Goal: Transaction & Acquisition: Book appointment/travel/reservation

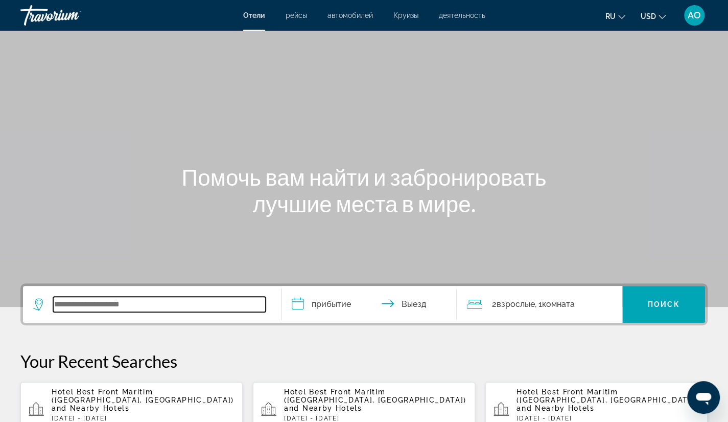
click at [57, 301] on input "Search widget" at bounding box center [159, 303] width 213 height 15
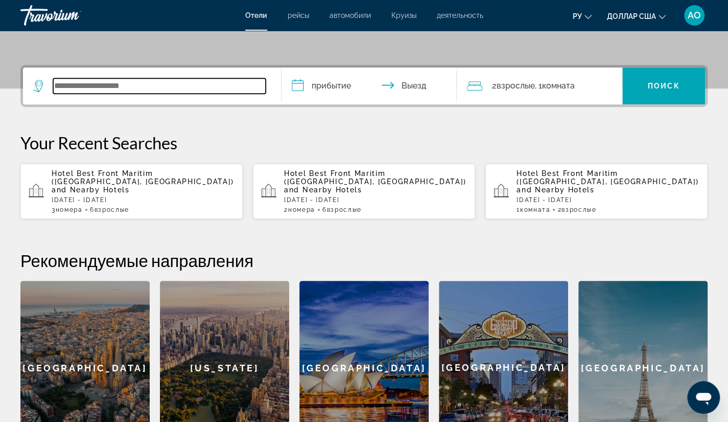
scroll to position [249, 0]
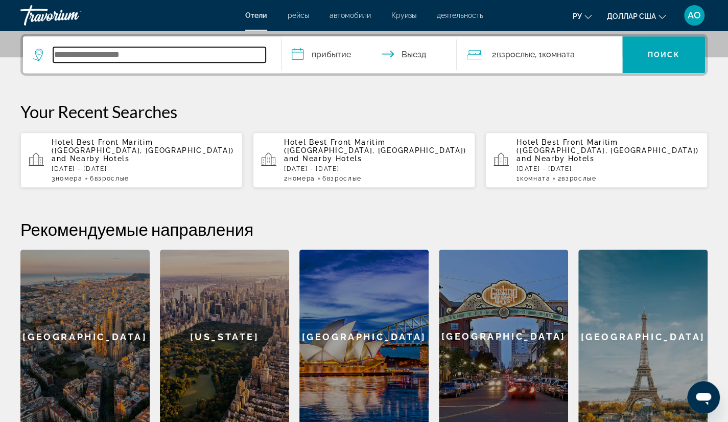
click at [141, 53] on input "Виджет поиска" at bounding box center [159, 54] width 213 height 15
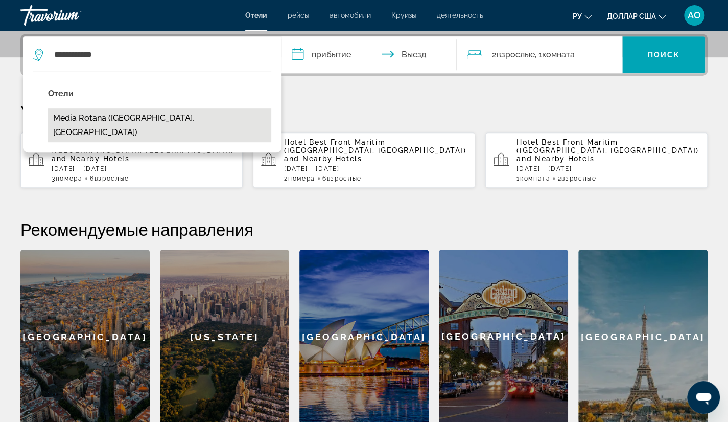
click at [106, 119] on button "Media Rotana ([GEOGRAPHIC_DATA], [GEOGRAPHIC_DATA])" at bounding box center [159, 125] width 223 height 34
type input "**********"
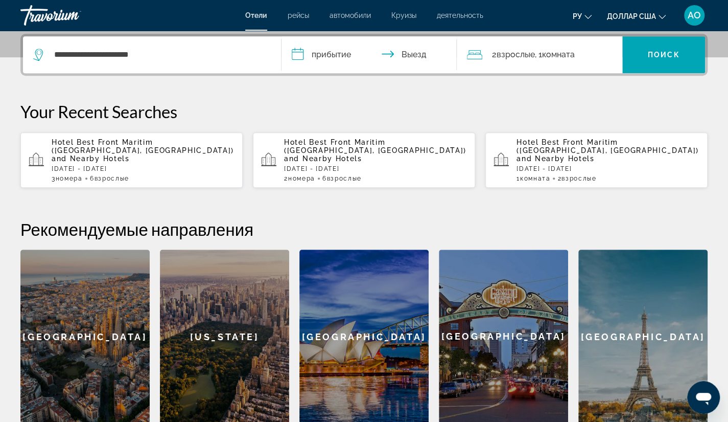
click at [300, 56] on input "**********" at bounding box center [372, 56] width 180 height 40
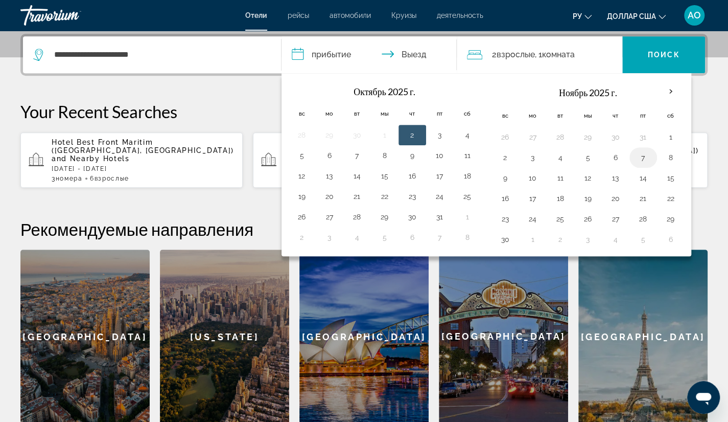
click at [640, 157] on button "7" at bounding box center [643, 157] width 16 height 14
click at [501, 177] on button "9" at bounding box center [505, 178] width 16 height 14
type input "**********"
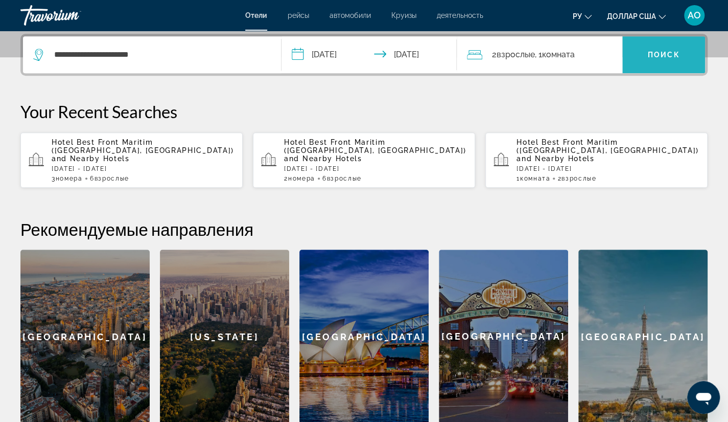
click at [657, 51] on font "Поиск" at bounding box center [664, 55] width 32 height 8
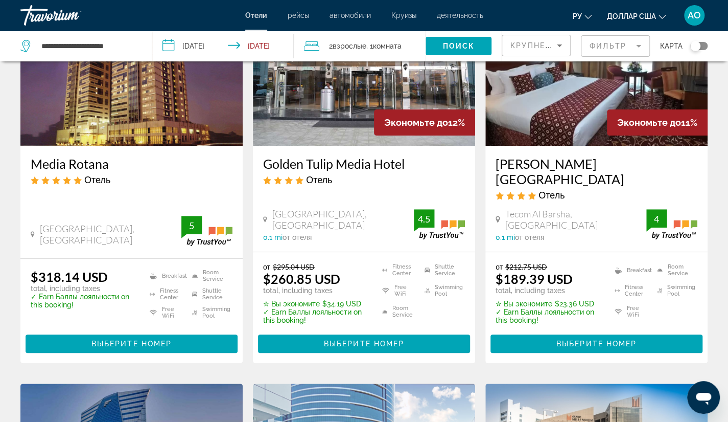
scroll to position [116, 0]
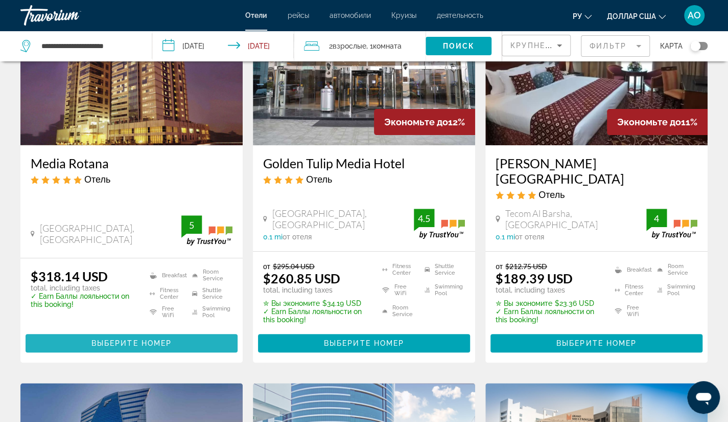
click at [139, 339] on span "Выберите номер" at bounding box center [131, 343] width 80 height 8
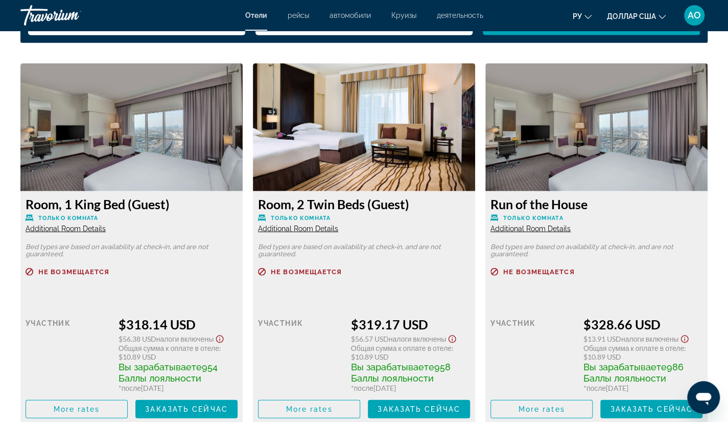
scroll to position [1408, 0]
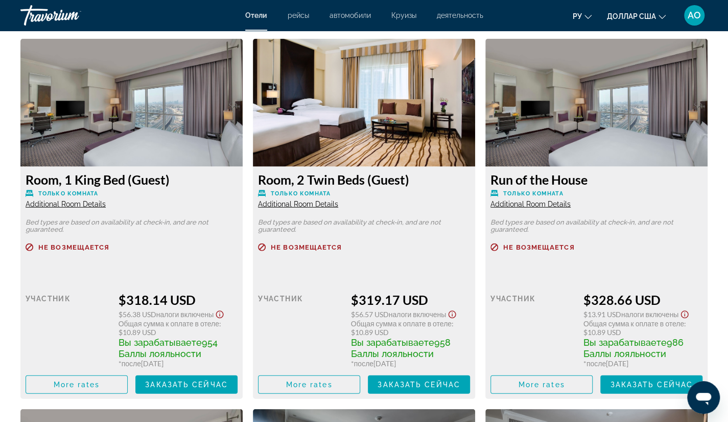
click at [139, 324] on span "Общая сумма к оплате в отеле" at bounding box center [169, 323] width 101 height 9
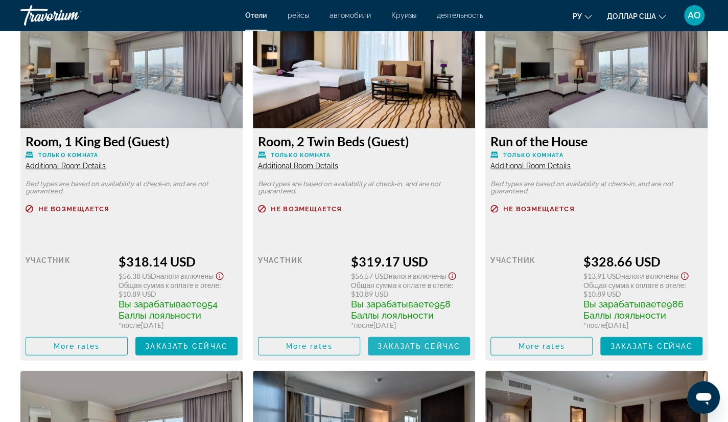
click at [407, 348] on span "Заказать сейчас" at bounding box center [419, 346] width 83 height 8
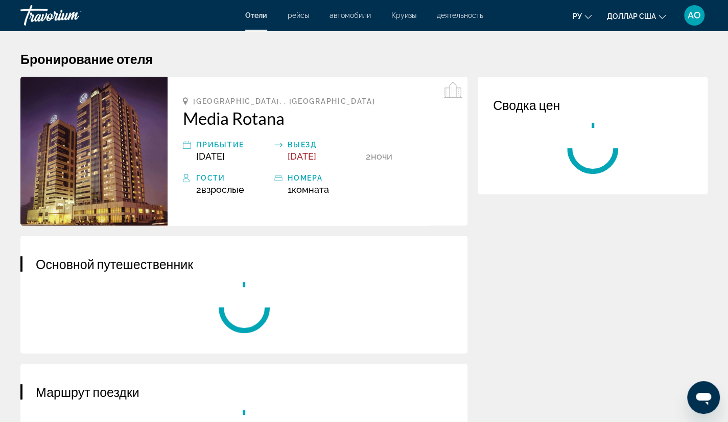
click at [407, 348] on div "Основной путешественник" at bounding box center [243, 295] width 447 height 118
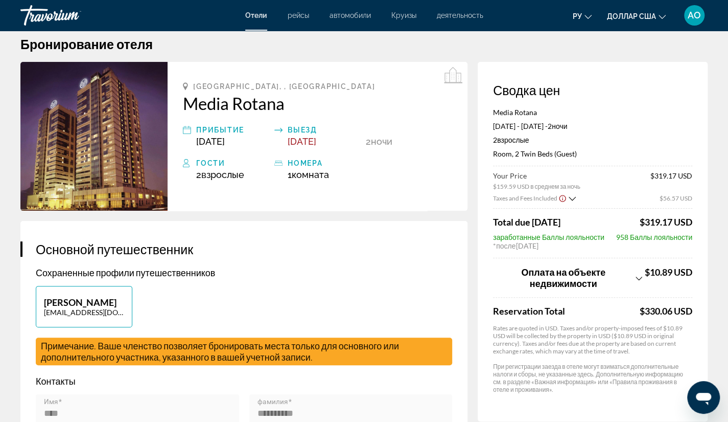
scroll to position [16, 0]
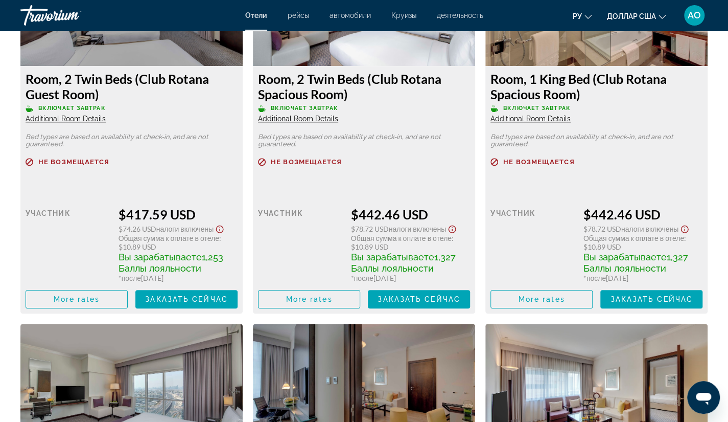
scroll to position [2640, 0]
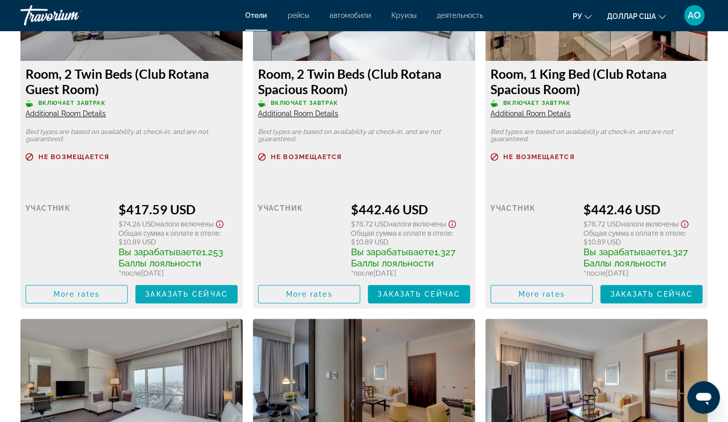
click at [177, 295] on span "Заказать сейчас" at bounding box center [186, 294] width 83 height 8
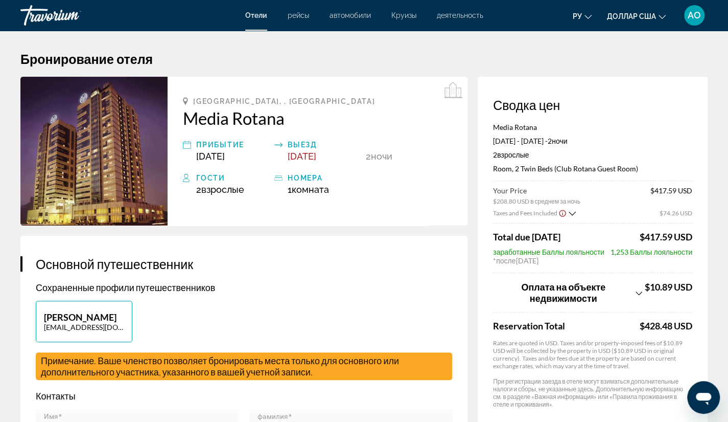
click at [493, 18] on div "Отели рейсы автомобили Круизы деятельность Отели рейсы автомобили Круизы деятел…" at bounding box center [364, 15] width 728 height 27
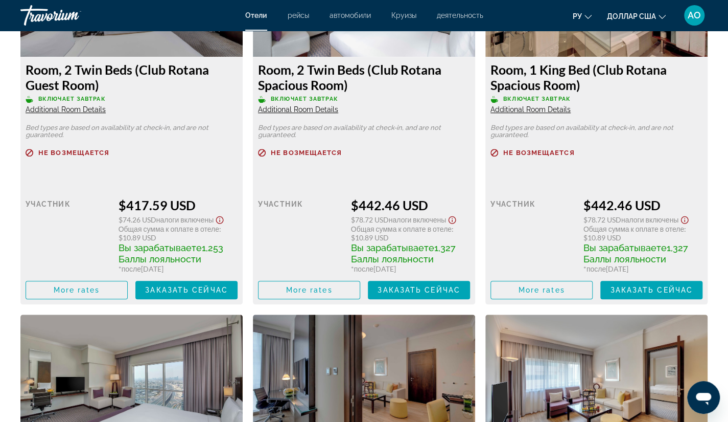
scroll to position [2645, 0]
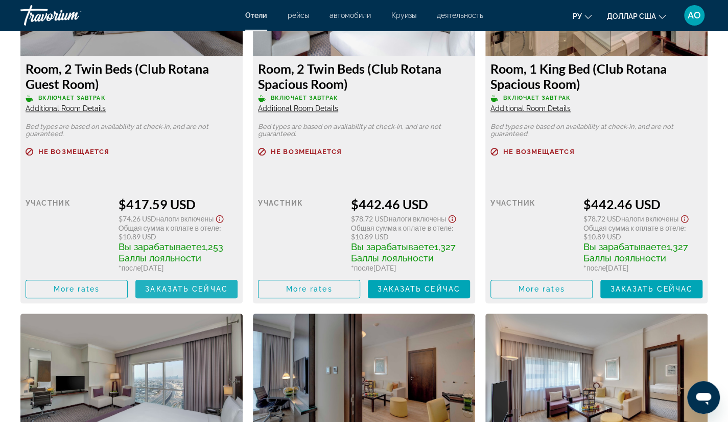
click at [178, 293] on span "Заказать сейчас" at bounding box center [186, 289] width 83 height 8
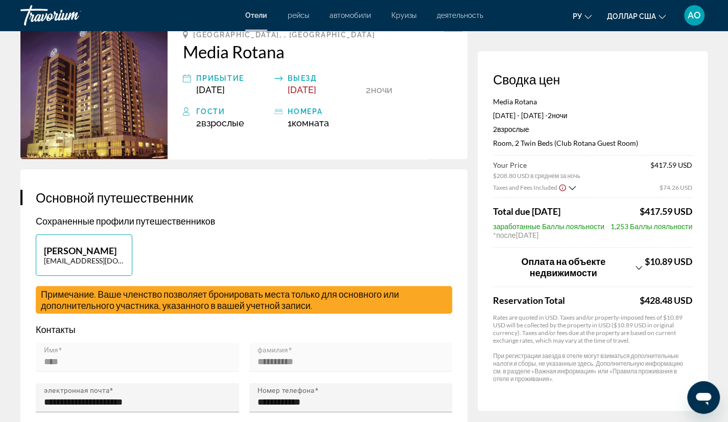
scroll to position [54, 0]
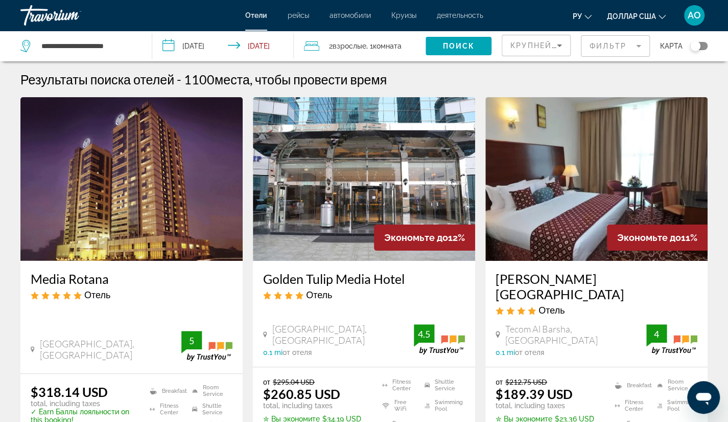
click at [354, 167] on img "Основное содержание" at bounding box center [364, 179] width 222 height 164
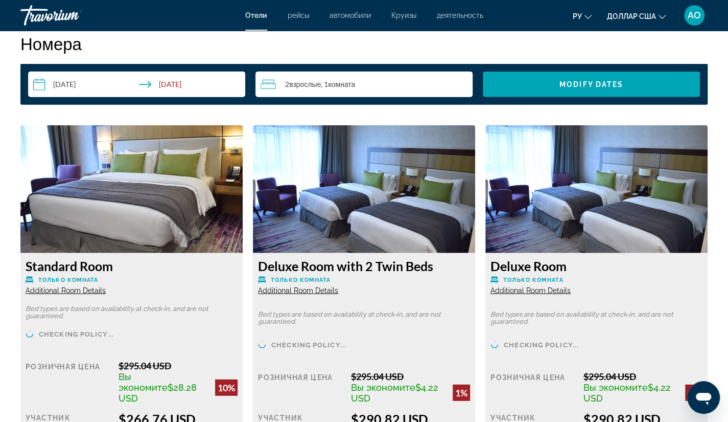
scroll to position [1300, 0]
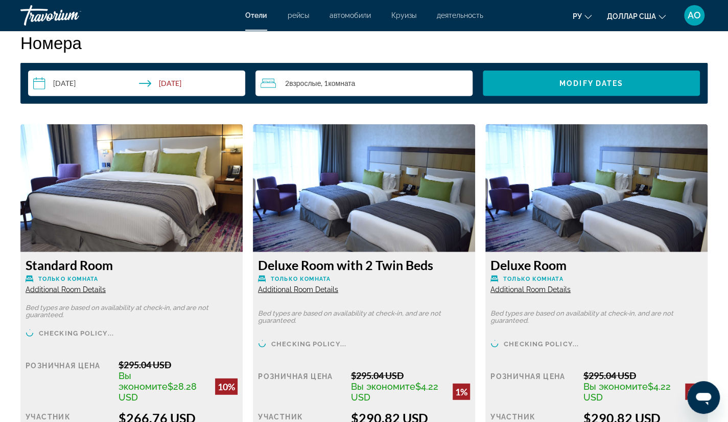
click at [303, 83] on span "Взрослые" at bounding box center [305, 83] width 32 height 9
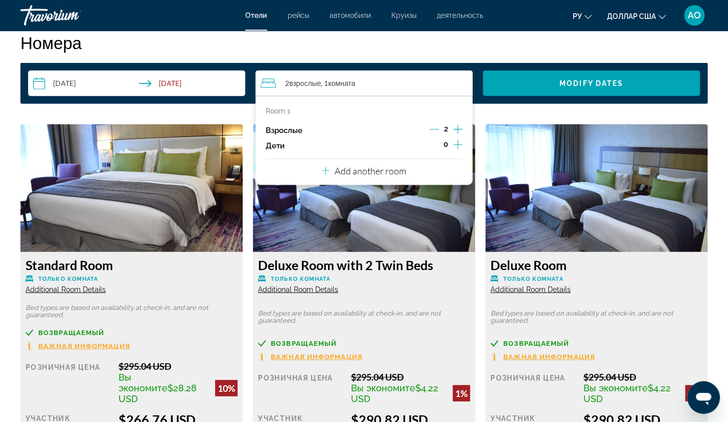
click at [374, 175] on p "Add another room" at bounding box center [371, 170] width 72 height 11
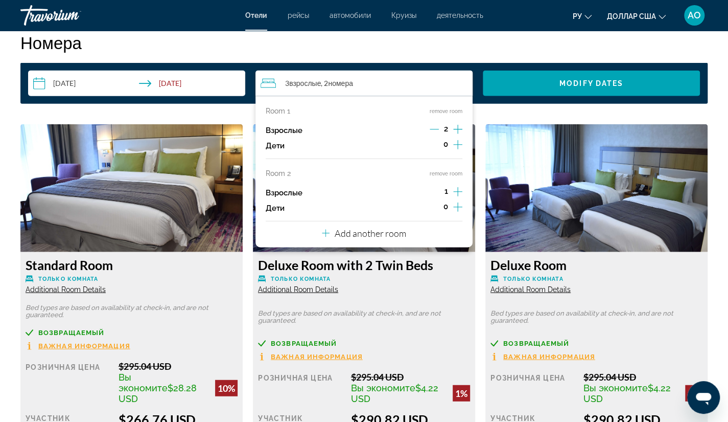
click at [458, 195] on icon "Increment adults" at bounding box center [457, 191] width 9 height 9
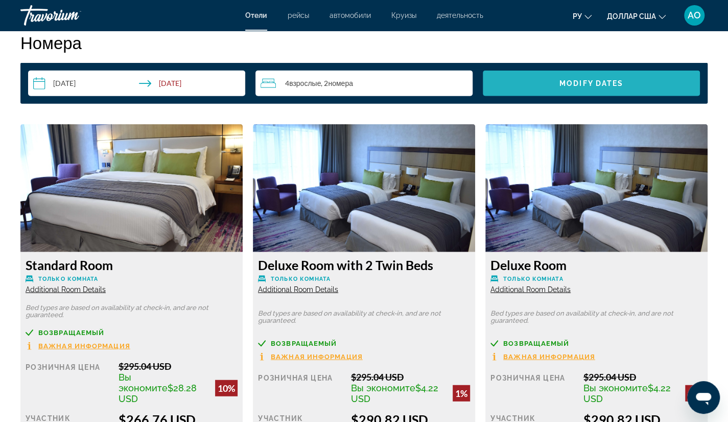
click at [575, 84] on span "Modify Dates" at bounding box center [592, 83] width 64 height 8
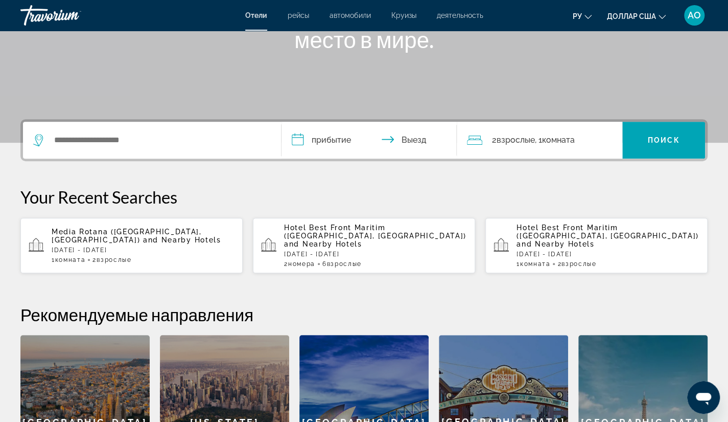
scroll to position [166, 0]
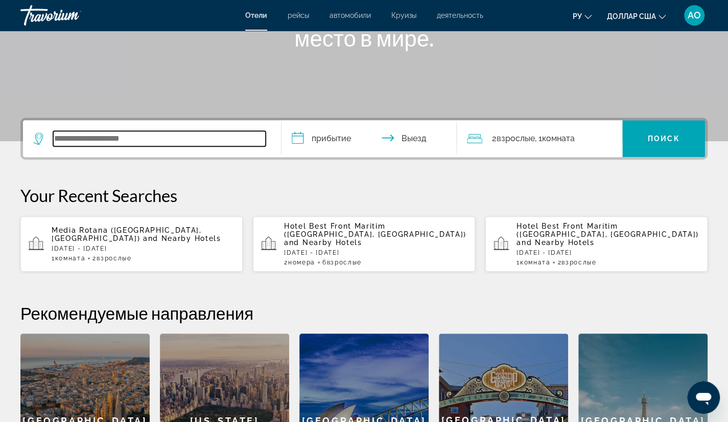
click at [65, 144] on input "Виджет поиска" at bounding box center [159, 138] width 213 height 15
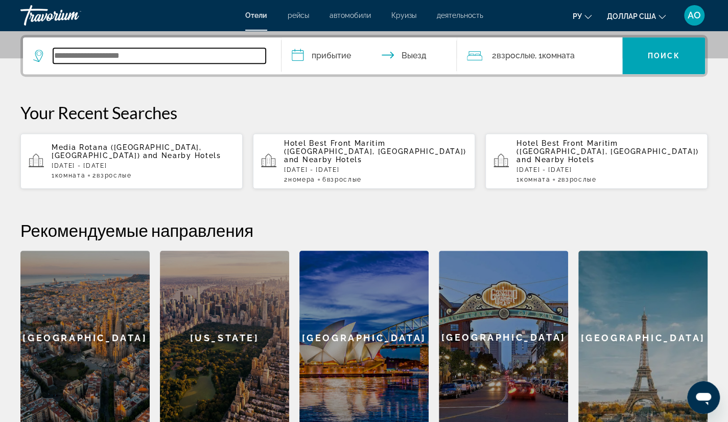
scroll to position [249, 0]
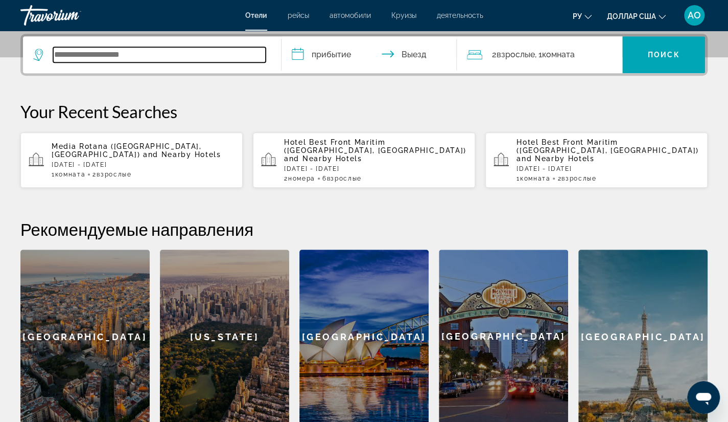
click at [61, 56] on input "Виджет поиска" at bounding box center [159, 54] width 213 height 15
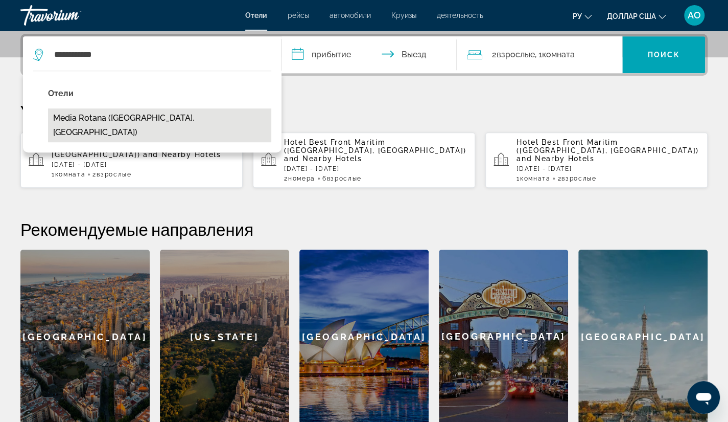
click at [85, 113] on button "Media Rotana ([GEOGRAPHIC_DATA], [GEOGRAPHIC_DATA])" at bounding box center [159, 125] width 223 height 34
type input "**********"
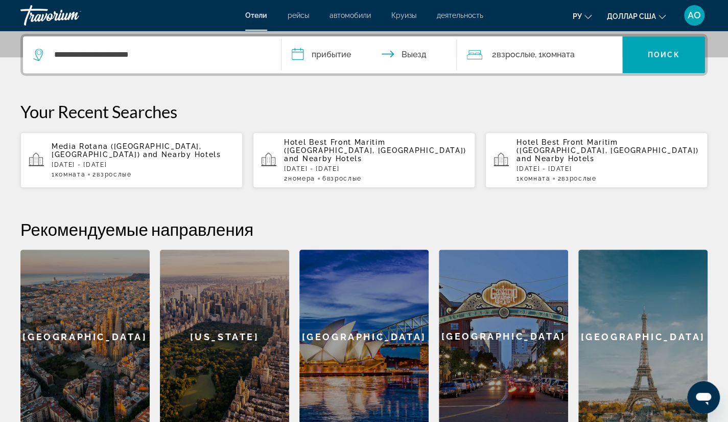
click at [299, 58] on input "**********" at bounding box center [372, 56] width 180 height 40
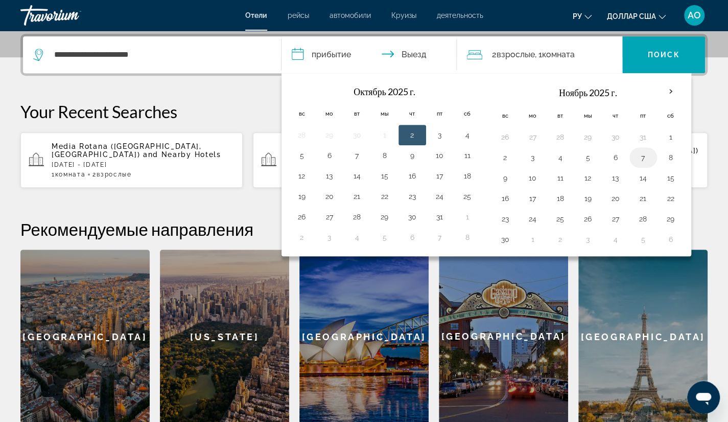
click at [646, 157] on button "7" at bounding box center [643, 157] width 16 height 14
click at [671, 91] on th "В следующем месяце" at bounding box center [671, 91] width 28 height 22
click at [547, 74] on div "**********" at bounding box center [487, 164] width 410 height 183
click at [668, 92] on th "В следующем месяце" at bounding box center [671, 91] width 28 height 22
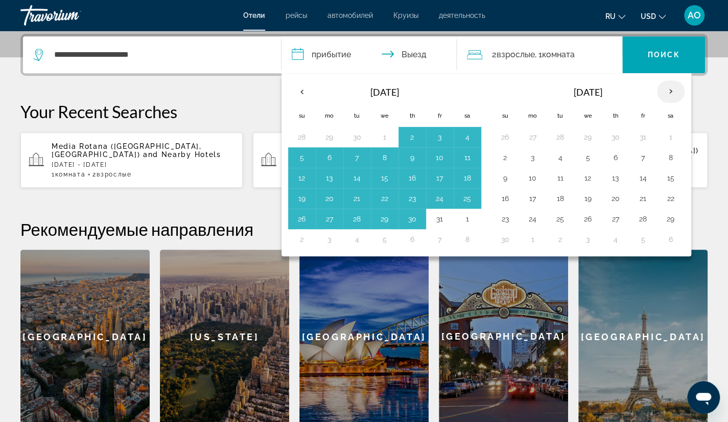
click at [667, 88] on th "Next month" at bounding box center [671, 91] width 28 height 22
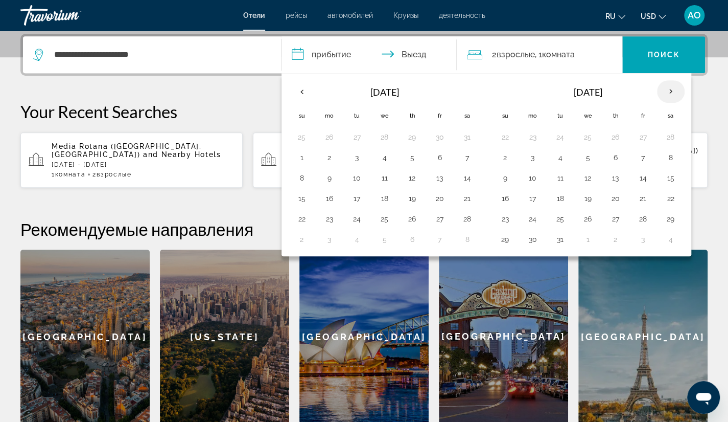
click at [667, 88] on th "Next month" at bounding box center [671, 91] width 28 height 22
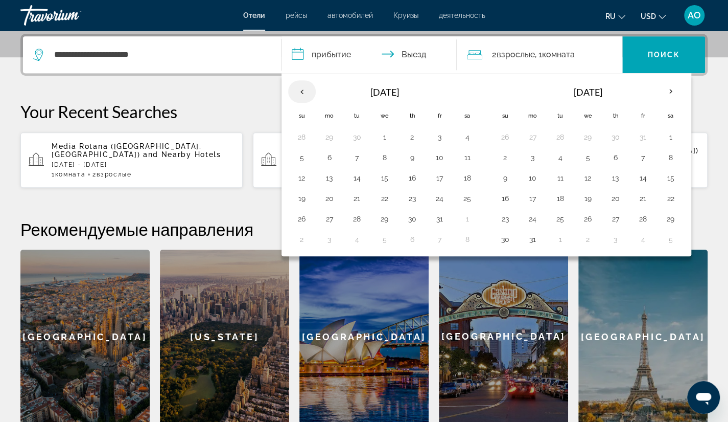
click at [297, 90] on th "Previous month" at bounding box center [302, 91] width 28 height 22
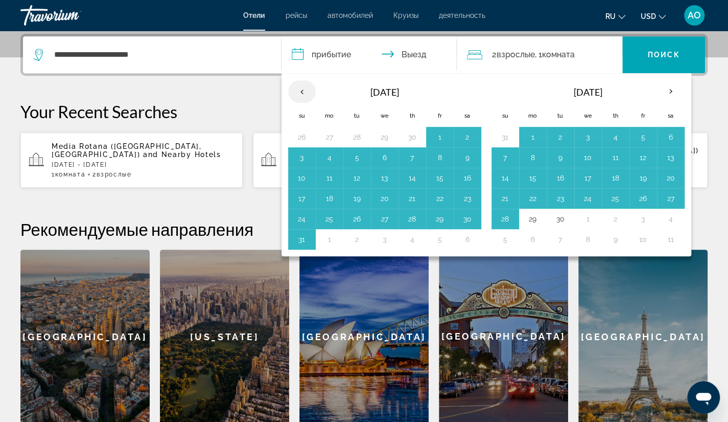
click at [297, 90] on th "Previous month" at bounding box center [302, 91] width 28 height 22
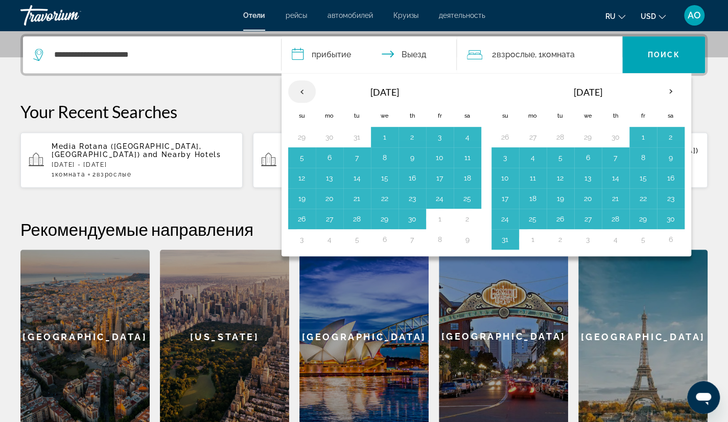
click at [297, 90] on th "Previous month" at bounding box center [302, 91] width 28 height 22
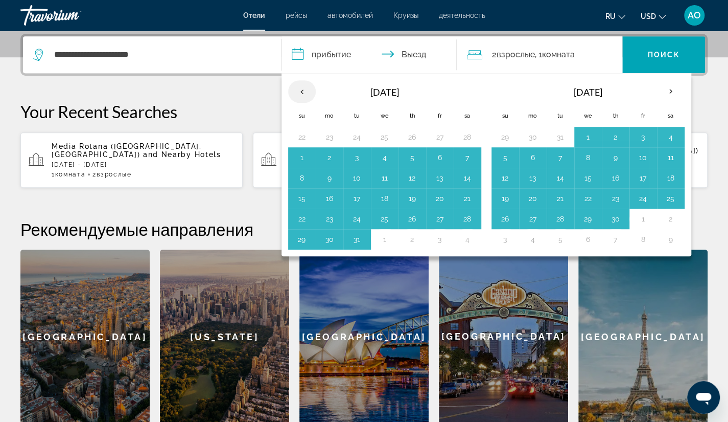
click at [297, 90] on th "Previous month" at bounding box center [302, 91] width 28 height 22
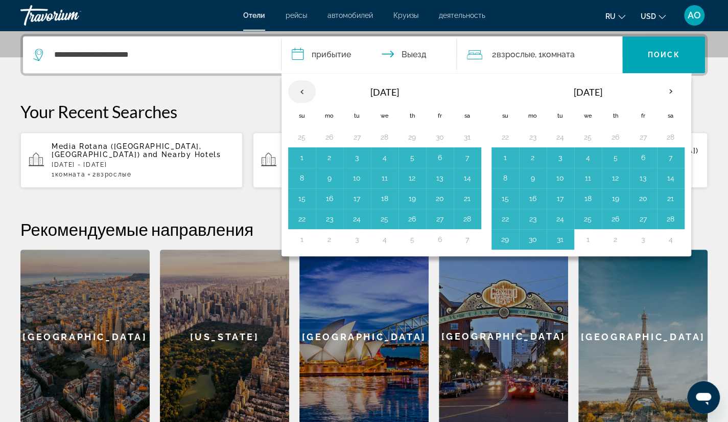
click at [297, 90] on th "Previous month" at bounding box center [302, 91] width 28 height 22
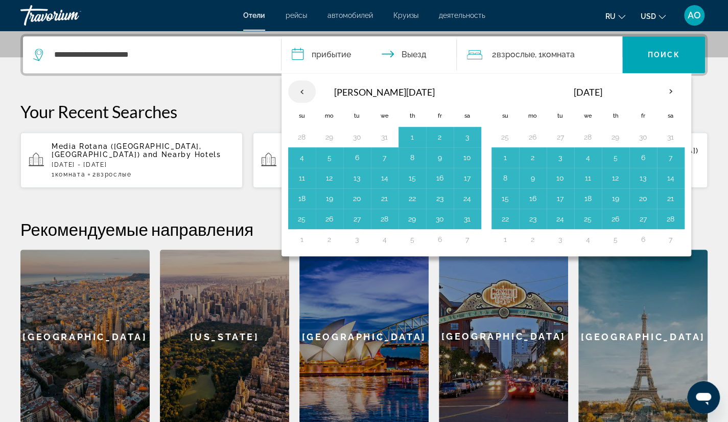
click at [297, 90] on th "Previous month" at bounding box center [302, 91] width 28 height 22
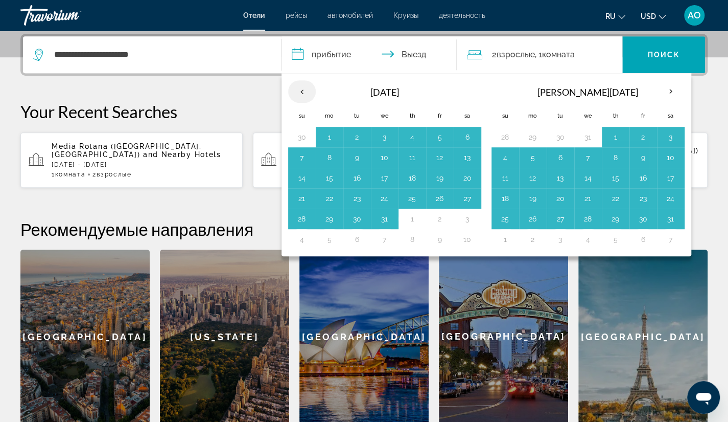
click at [297, 90] on th "Previous month" at bounding box center [302, 91] width 28 height 22
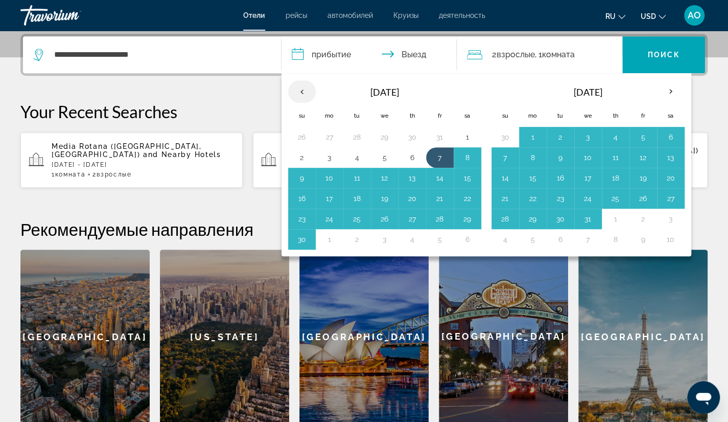
click at [297, 90] on th "Previous month" at bounding box center [302, 91] width 28 height 22
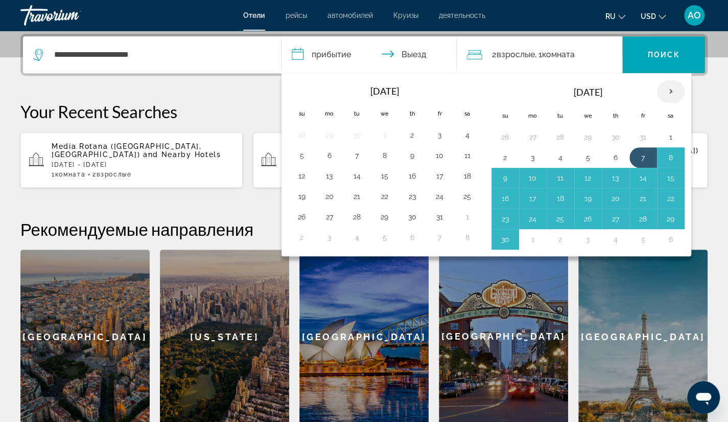
click at [663, 91] on th "Next month" at bounding box center [671, 91] width 28 height 22
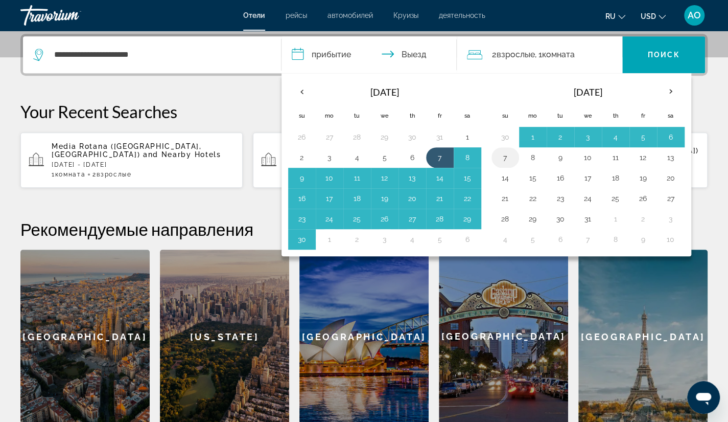
click at [497, 155] on button "7" at bounding box center [505, 157] width 16 height 14
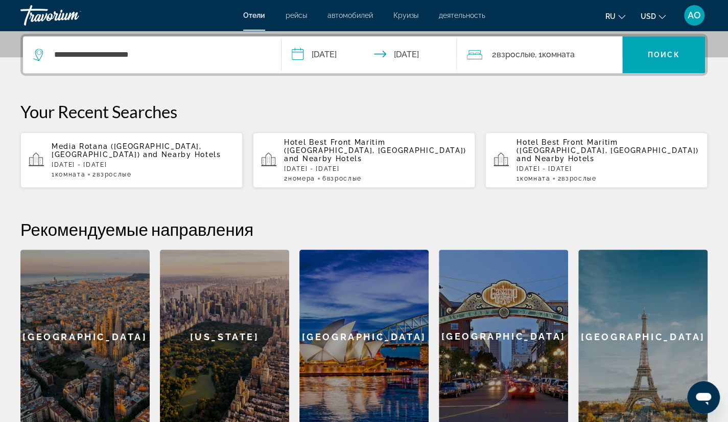
click at [325, 54] on input "**********" at bounding box center [372, 56] width 180 height 40
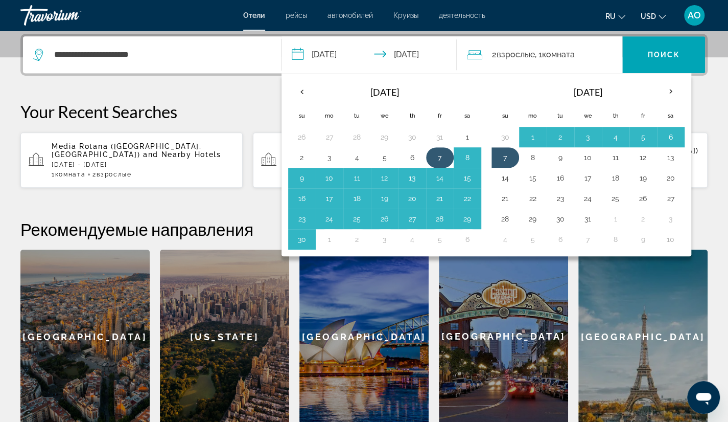
click at [440, 158] on button "7" at bounding box center [440, 157] width 16 height 14
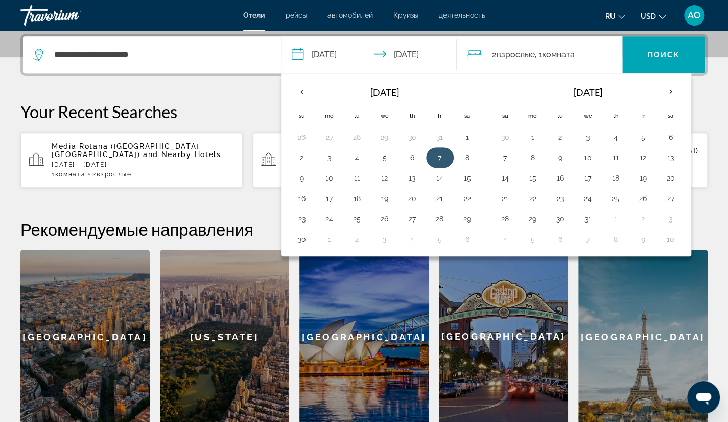
click at [443, 154] on button "7" at bounding box center [440, 157] width 16 height 14
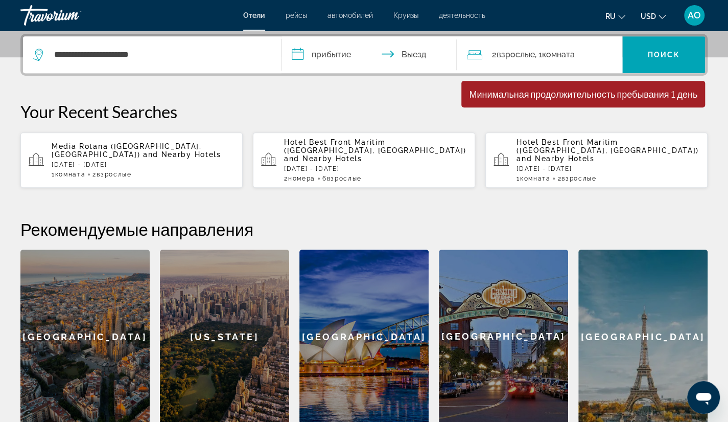
click at [296, 55] on input "**********" at bounding box center [372, 56] width 180 height 40
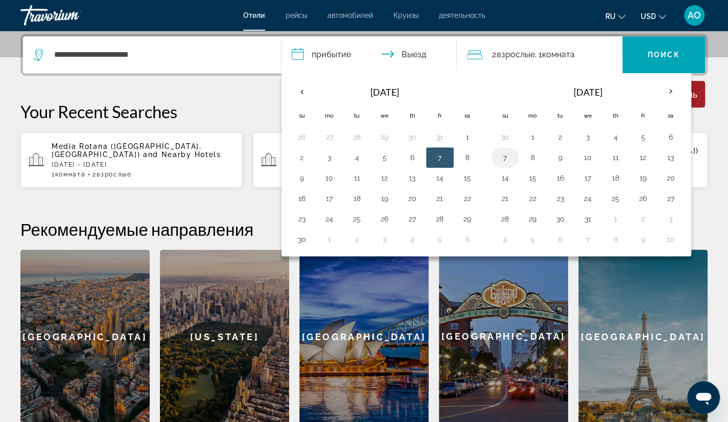
click at [501, 152] on button "7" at bounding box center [505, 157] width 16 height 14
click at [553, 157] on button "9" at bounding box center [561, 157] width 16 height 14
type input "**********"
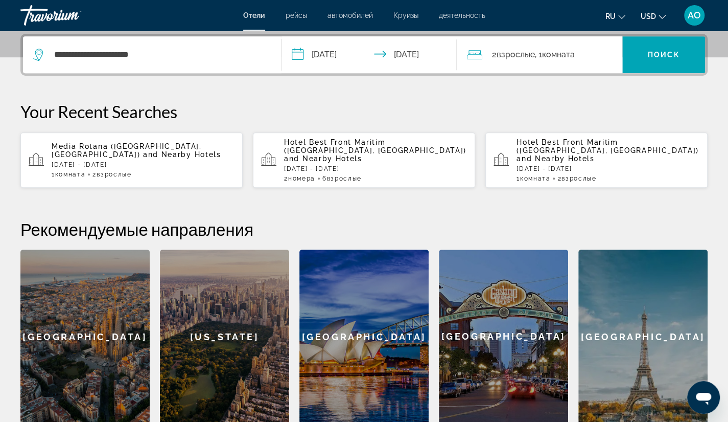
click at [506, 58] on span "Взрослые" at bounding box center [515, 55] width 38 height 10
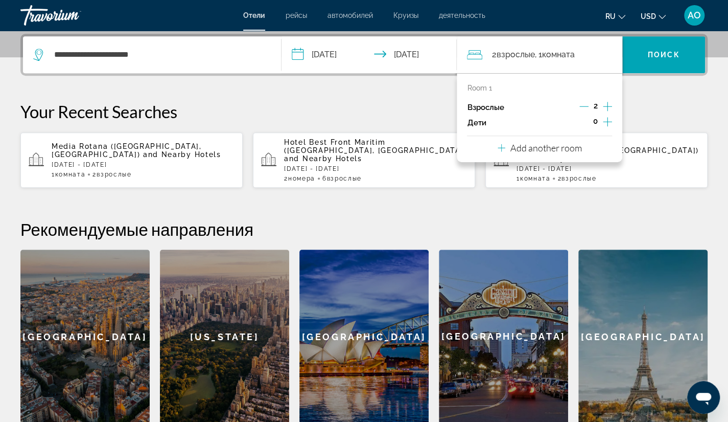
click at [552, 147] on p "Add another room" at bounding box center [547, 147] width 72 height 11
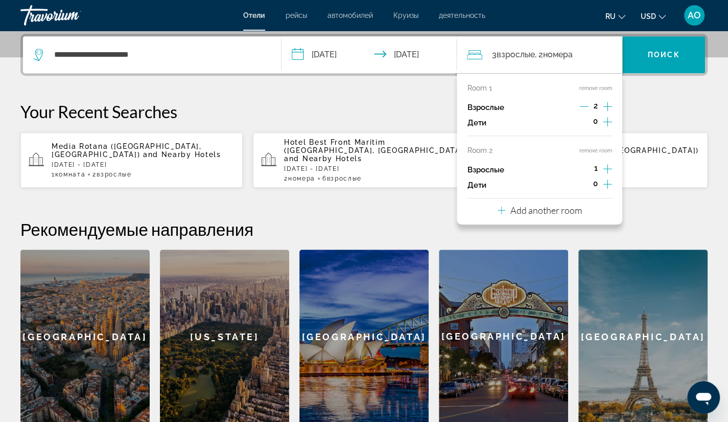
click at [606, 171] on icon "Increment adults" at bounding box center [607, 169] width 9 height 12
click at [645, 107] on p "Your Recent Searches" at bounding box center [363, 111] width 687 height 20
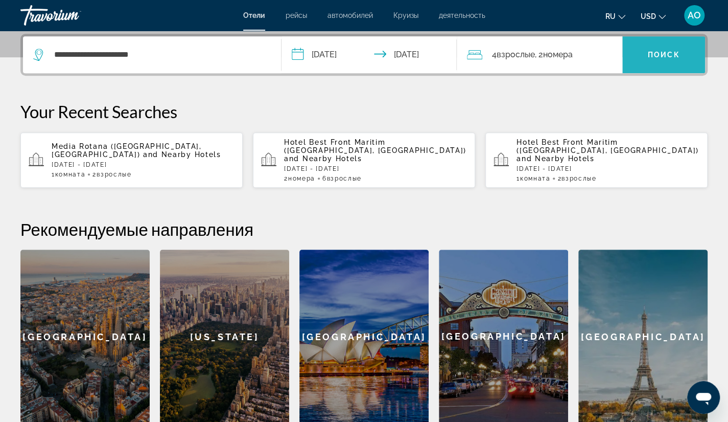
click at [652, 54] on span "Поиск" at bounding box center [664, 55] width 32 height 8
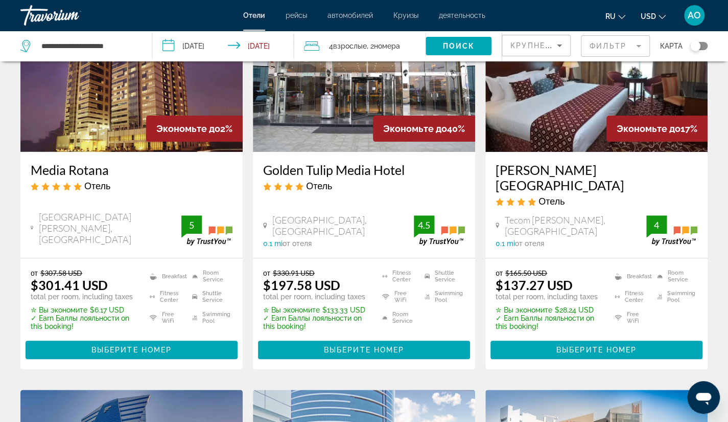
scroll to position [110, 0]
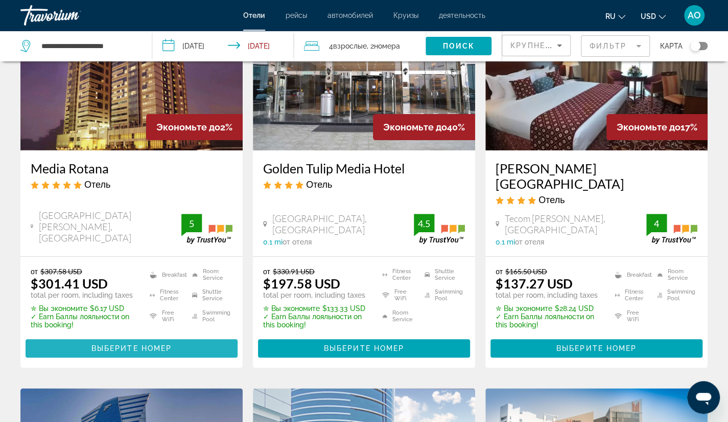
click at [120, 344] on span "Выберите номер" at bounding box center [131, 348] width 80 height 8
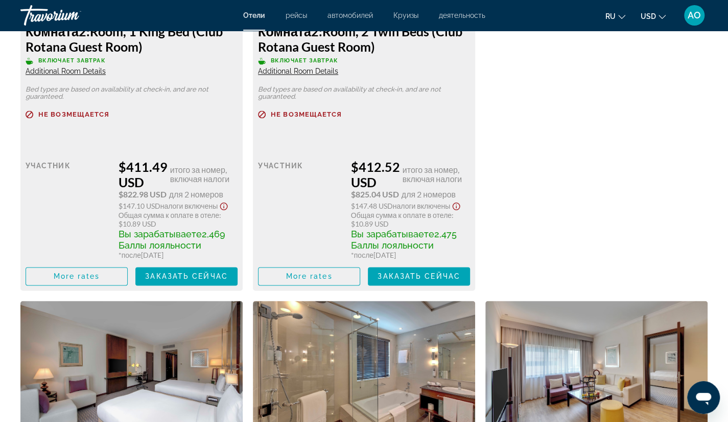
scroll to position [2962, 0]
click at [406, 280] on span "Заказать сейчас" at bounding box center [419, 275] width 83 height 8
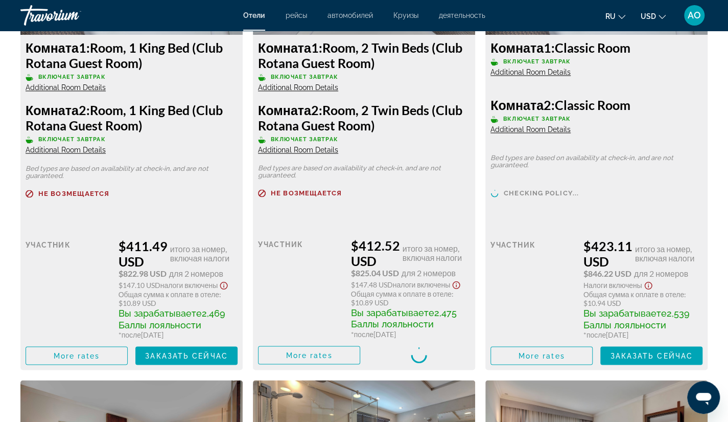
scroll to position [2950, 0]
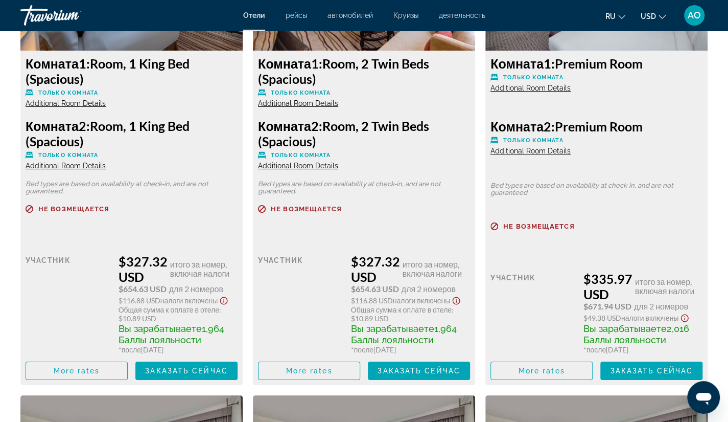
scroll to position [2017, 0]
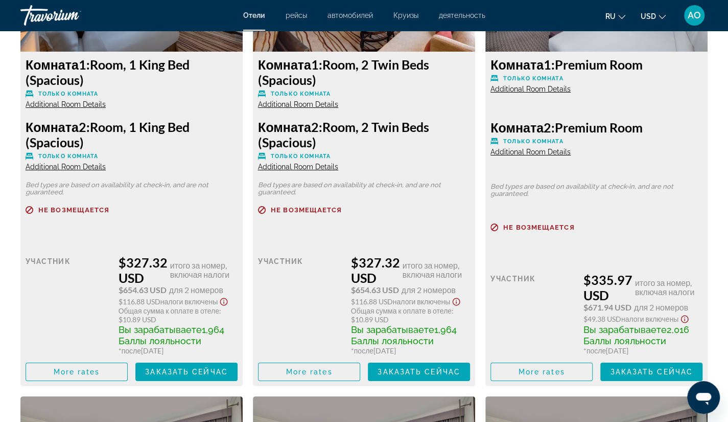
click at [154, 255] on div "$327.32 USD итого за номер, включая налоги" at bounding box center [178, 270] width 119 height 31
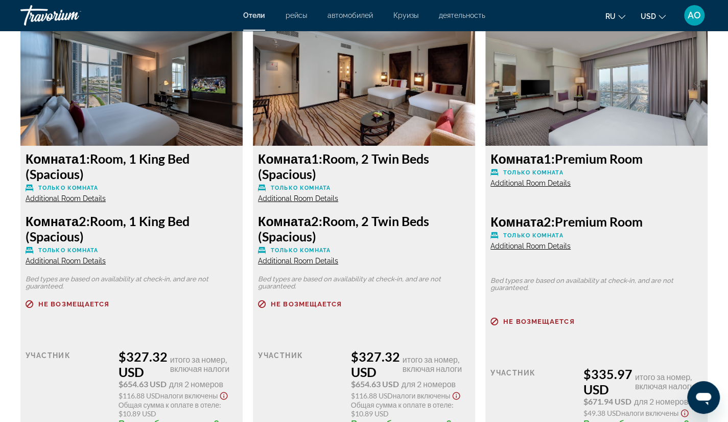
scroll to position [1905, 0]
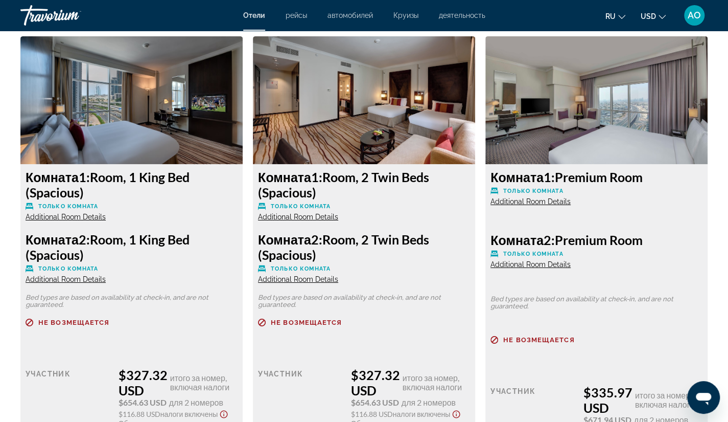
click at [154, 255] on h3 "Комната 2: Room, 1 King Bed (Spacious)" at bounding box center [132, 247] width 212 height 31
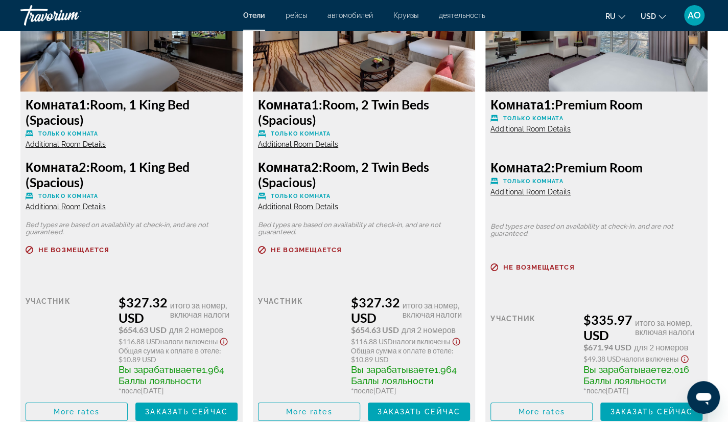
scroll to position [2023, 0]
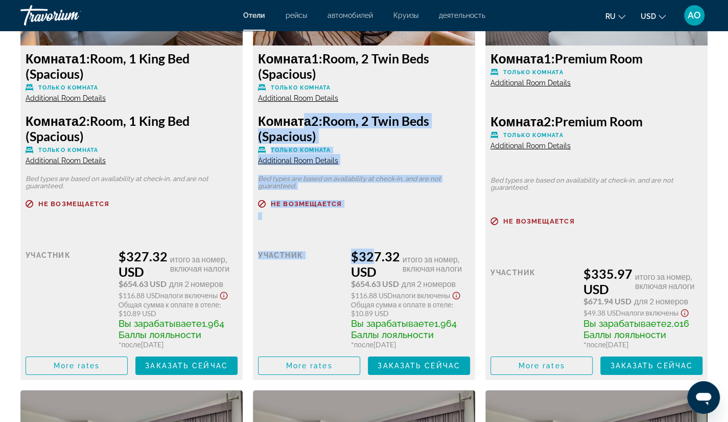
drag, startPoint x: 365, startPoint y: 248, endPoint x: 304, endPoint y: 122, distance: 139.9
click at [304, 122] on div "Комната 1: Room, 2 Twin Beds (Spacious) Только комната Additional Room Details …" at bounding box center [364, 212] width 222 height 334
click at [320, 292] on div "участник" at bounding box center [300, 298] width 85 height 100
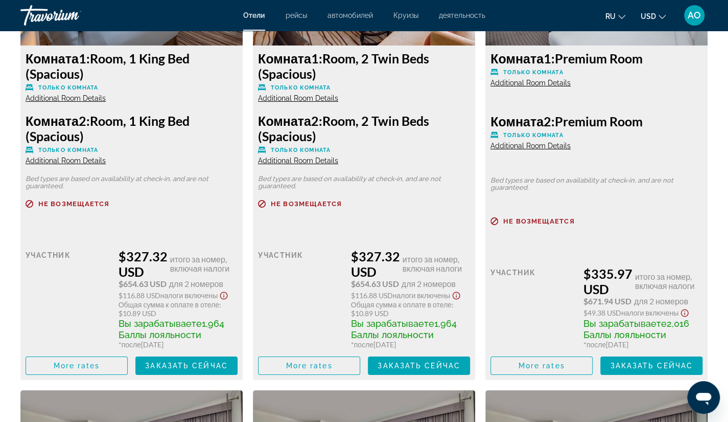
click at [320, 292] on div "участник" at bounding box center [300, 298] width 85 height 100
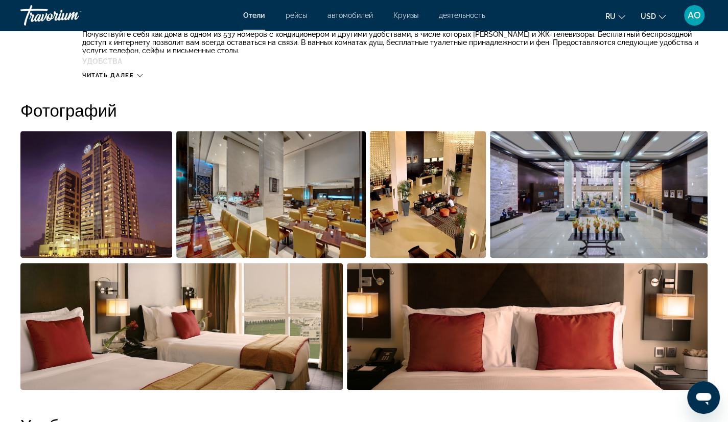
scroll to position [0, 0]
